Goal: Task Accomplishment & Management: Manage account settings

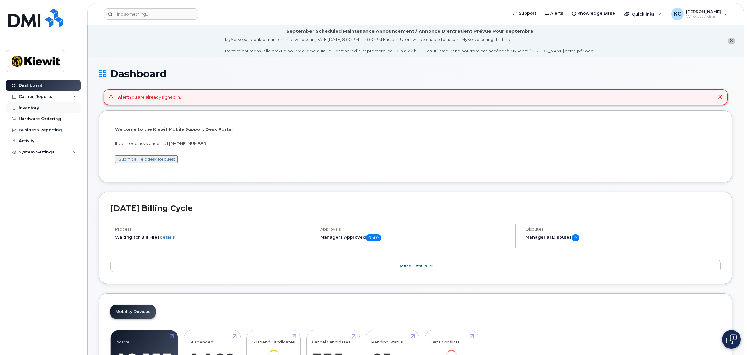
click at [35, 108] on div "Inventory" at bounding box center [29, 107] width 20 height 5
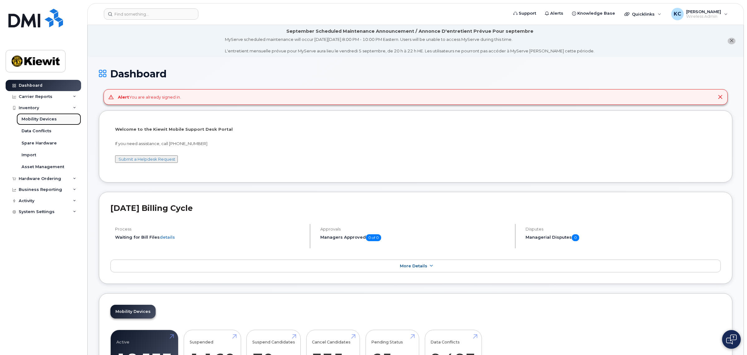
click at [41, 116] on link "Mobility Devices" at bounding box center [49, 119] width 65 height 12
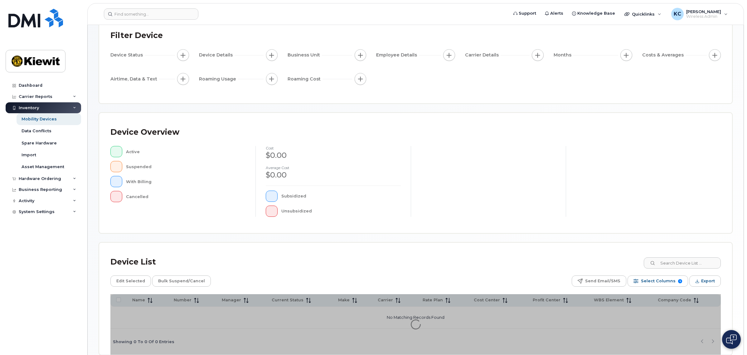
scroll to position [74, 0]
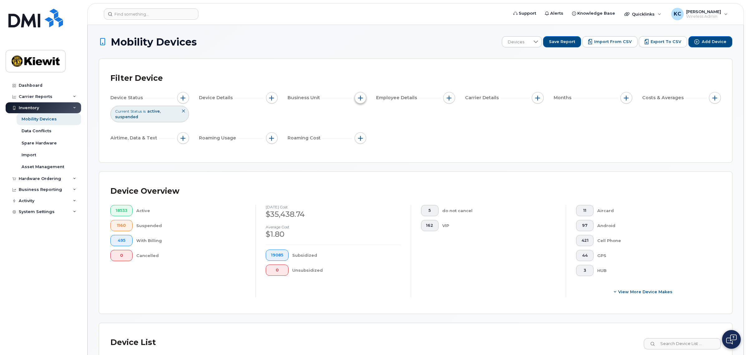
click at [359, 95] on span "button" at bounding box center [360, 97] width 5 height 5
click at [370, 144] on label "WBS Element" at bounding box center [383, 146] width 31 height 6
click at [365, 144] on input "WBS Element" at bounding box center [362, 146] width 5 height 5
checkbox input "true"
click at [382, 155] on span "is" at bounding box center [395, 158] width 53 height 11
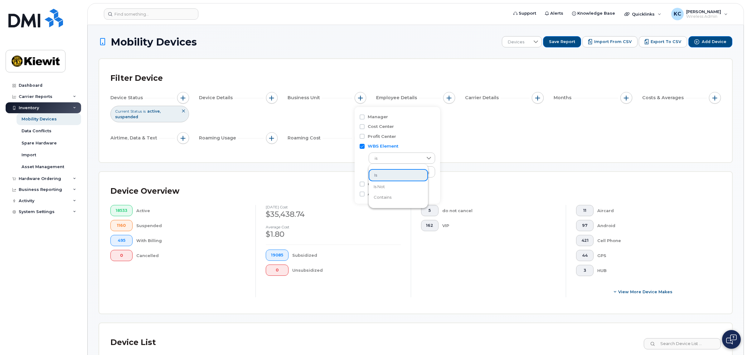
click at [383, 197] on span "contains" at bounding box center [383, 197] width 18 height 6
click at [388, 172] on input "text" at bounding box center [402, 171] width 67 height 11
type input "105715"
click at [490, 134] on div "Device Status Current Status is active suspended Device Details Business Unit W…" at bounding box center [415, 119] width 610 height 54
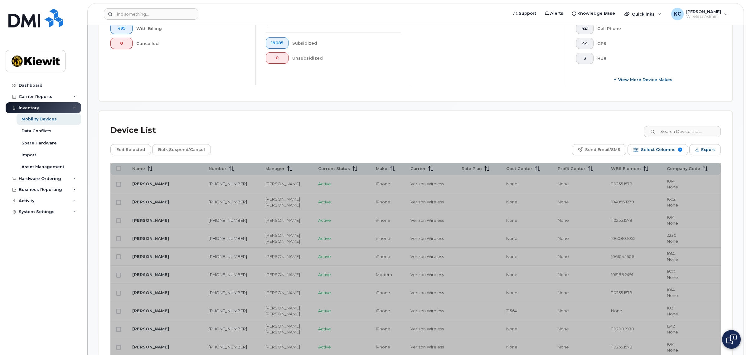
scroll to position [273, 0]
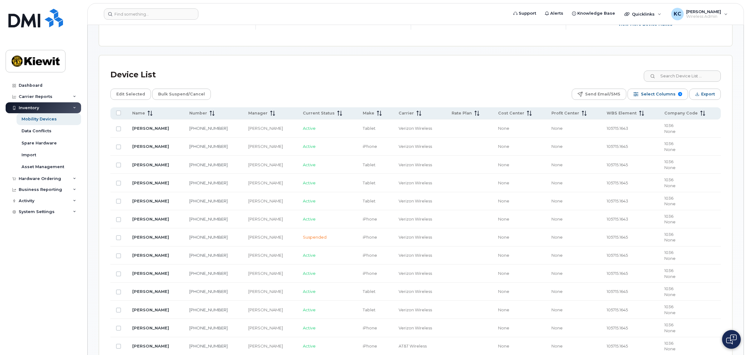
scroll to position [260, 0]
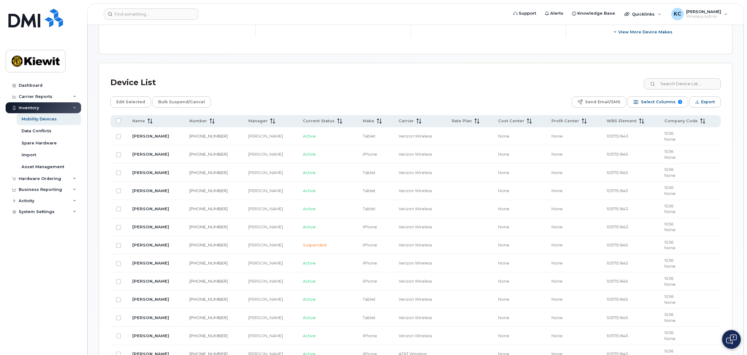
click at [121, 136] on input "Row Unselected" at bounding box center [118, 136] width 5 height 5
checkbox input "true"
click at [131, 102] on span "Edit Selected" at bounding box center [130, 101] width 29 height 9
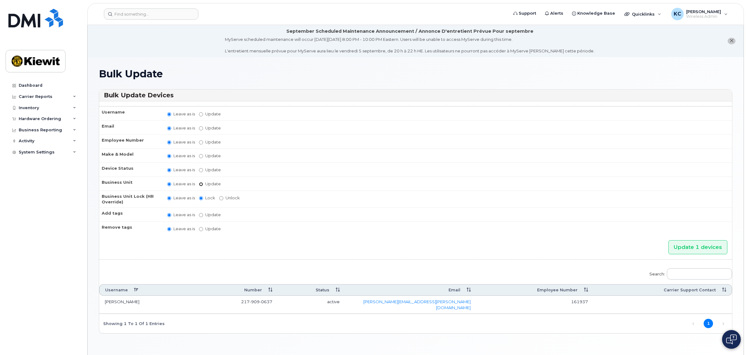
click at [203, 182] on input "Update" at bounding box center [201, 184] width 4 height 4
radio input "true"
radio input "false"
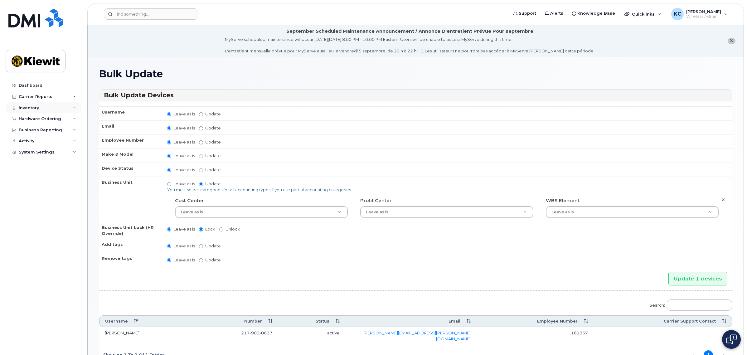
click at [31, 104] on div "Inventory" at bounding box center [43, 107] width 75 height 11
click at [36, 132] on div "Data Conflicts" at bounding box center [37, 131] width 30 height 6
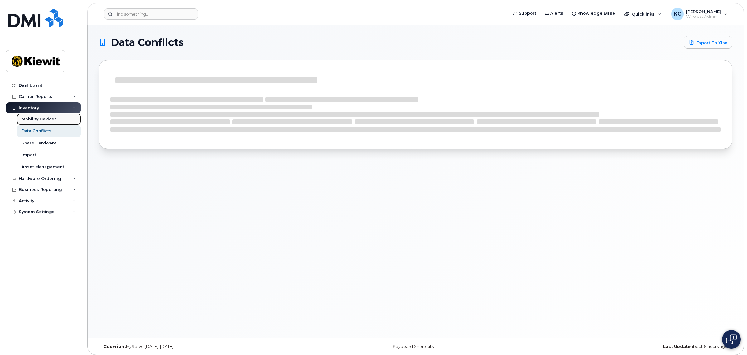
click at [38, 122] on div "Mobility Devices" at bounding box center [39, 119] width 35 height 6
